Goal: Task Accomplishment & Management: Manage account settings

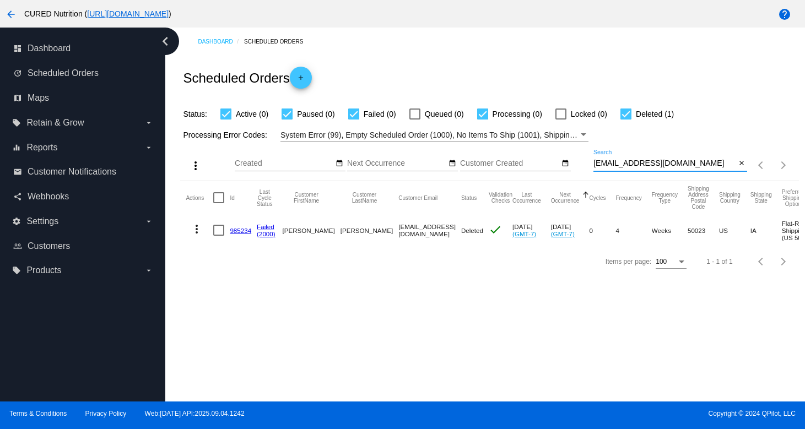
click at [690, 168] on input "[EMAIL_ADDRESS][DOMAIN_NAME]" at bounding box center [665, 163] width 142 height 9
type input "[EMAIL_ADDRESS][DOMAIN_NAME]"
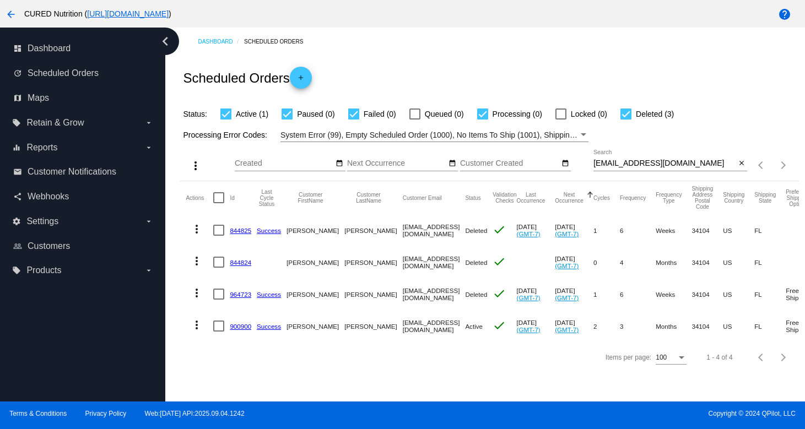
click at [242, 328] on link "900900" at bounding box center [240, 326] width 21 height 7
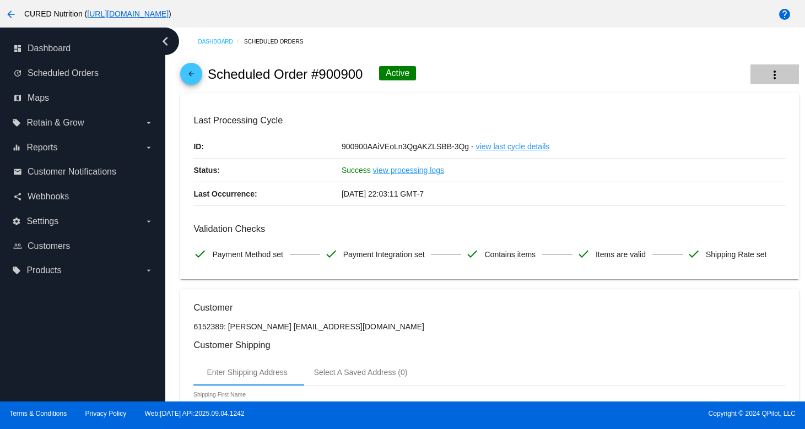
click at [774, 74] on mat-icon "more_vert" at bounding box center [774, 74] width 13 height 13
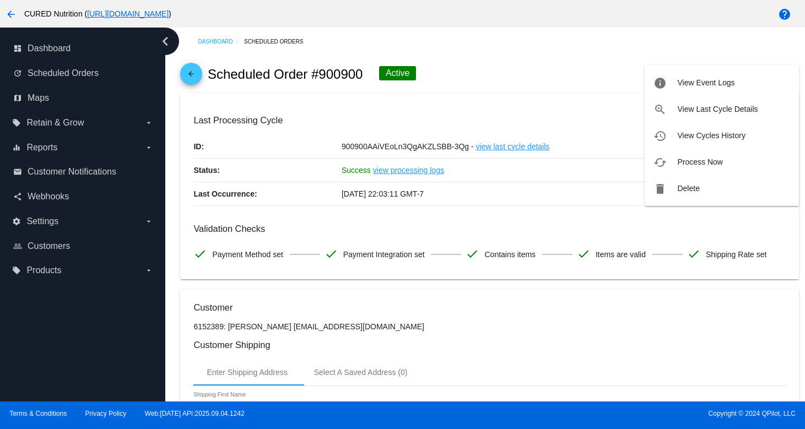
click at [674, 187] on button "delete Delete" at bounding box center [722, 188] width 154 height 26
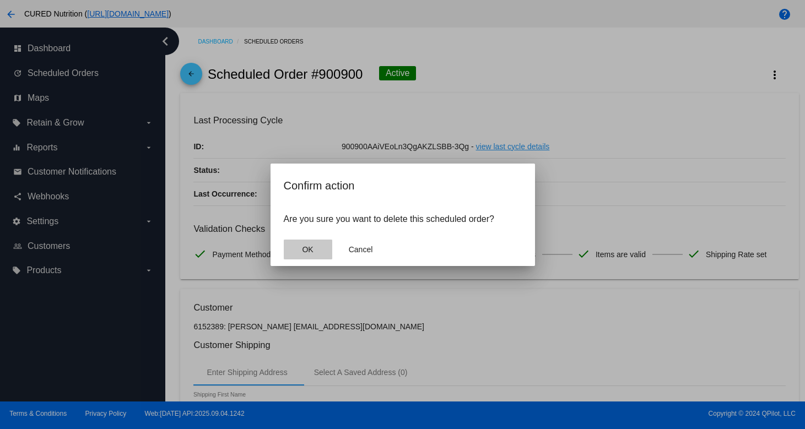
click at [320, 248] on button "OK" at bounding box center [308, 250] width 48 height 20
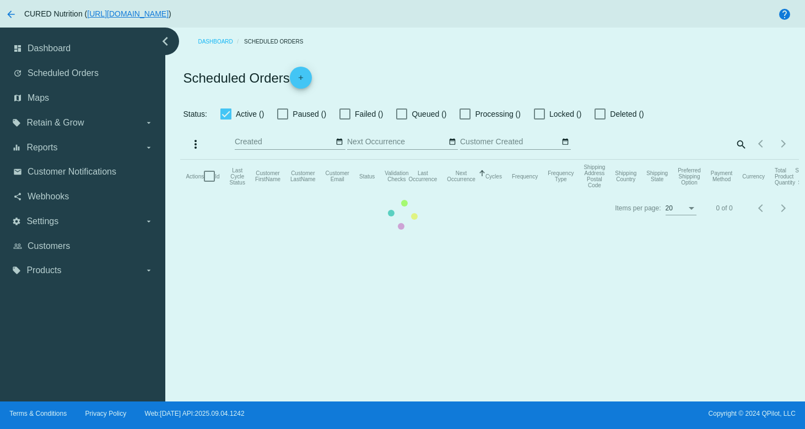
checkbox input "true"
